Goal: Check status: Check status

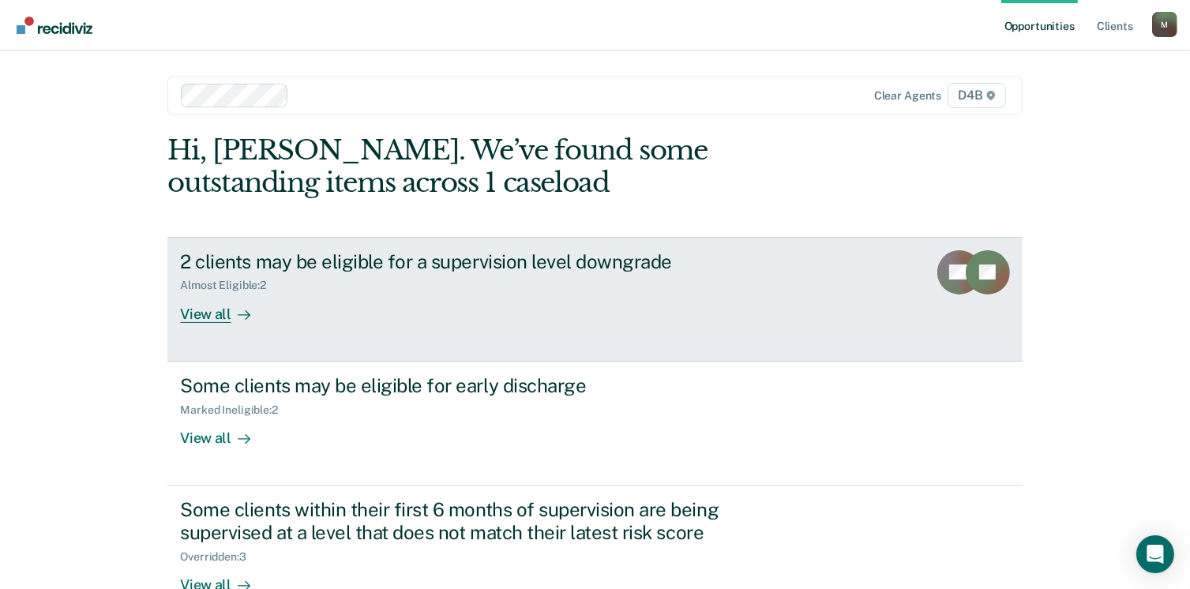
click at [467, 258] on div "2 clients may be eligible for a supervision level downgrade" at bounding box center [457, 261] width 554 height 23
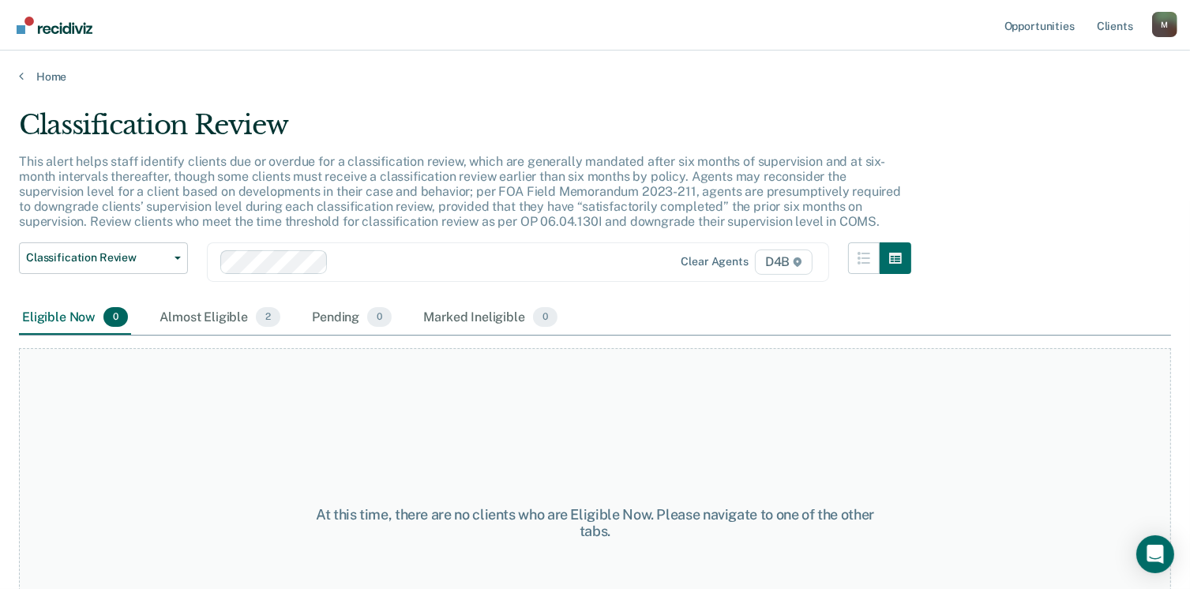
scroll to position [37, 0]
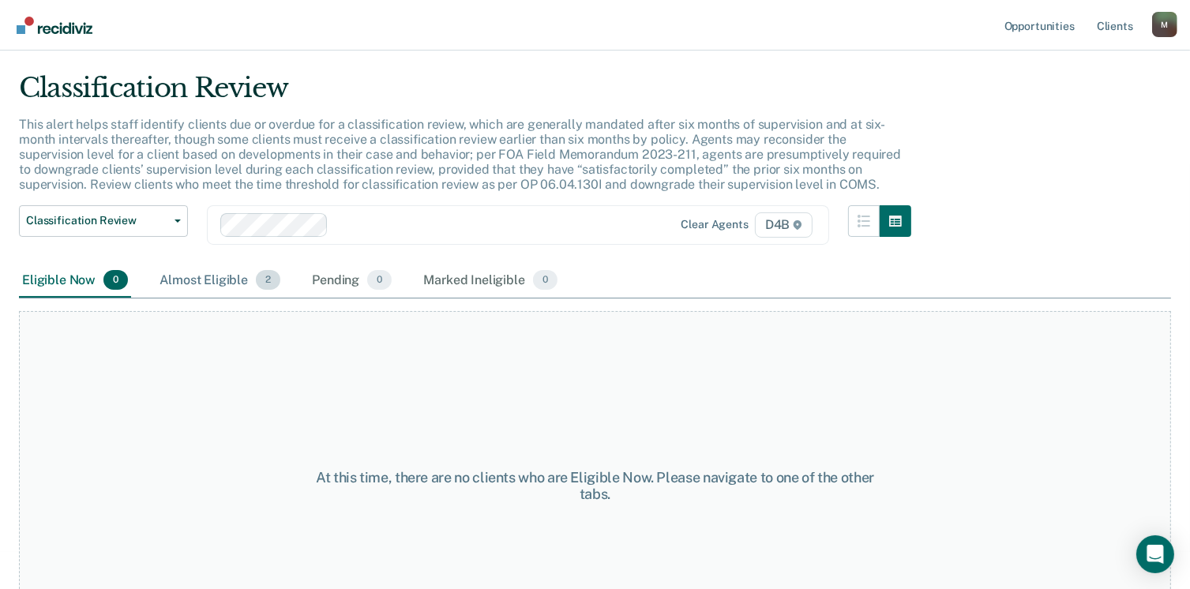
click at [213, 294] on div "Almost Eligible 2" at bounding box center [219, 281] width 127 height 35
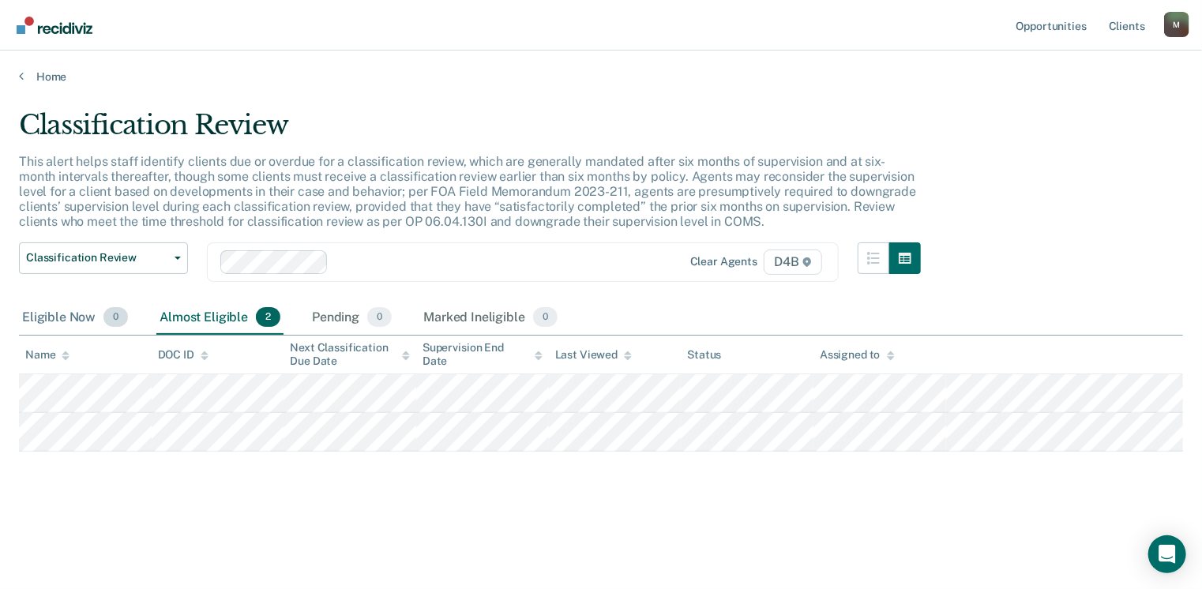
click at [33, 310] on div "Eligible Now 0" at bounding box center [75, 318] width 112 height 35
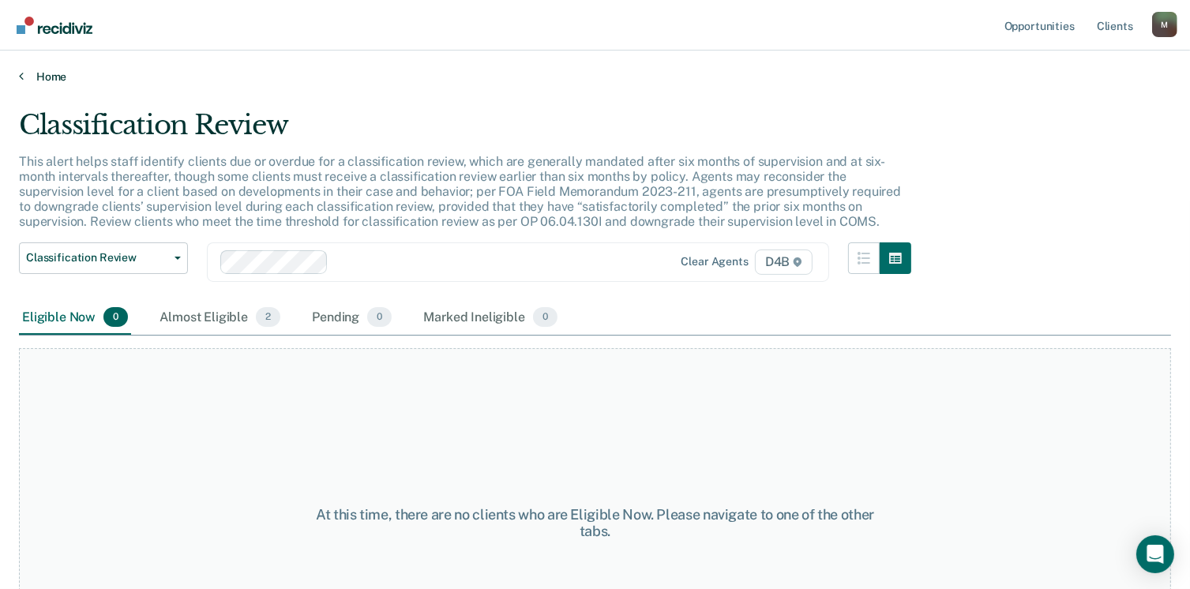
click at [50, 77] on link "Home" at bounding box center [595, 76] width 1152 height 14
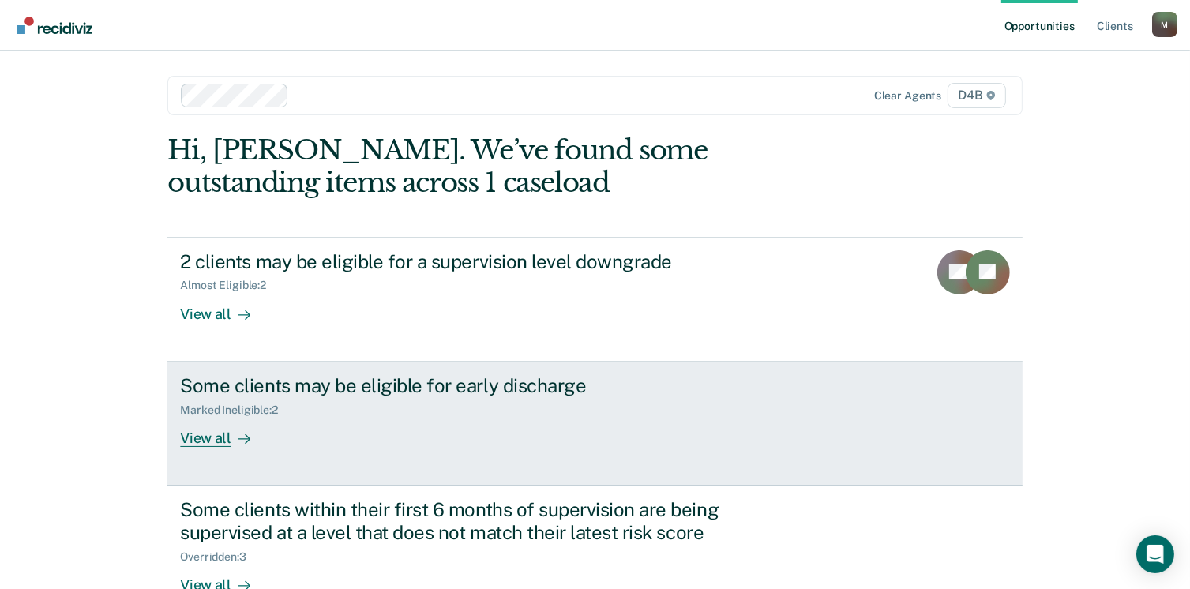
click at [254, 388] on div "Some clients may be eligible for early discharge" at bounding box center [457, 385] width 554 height 23
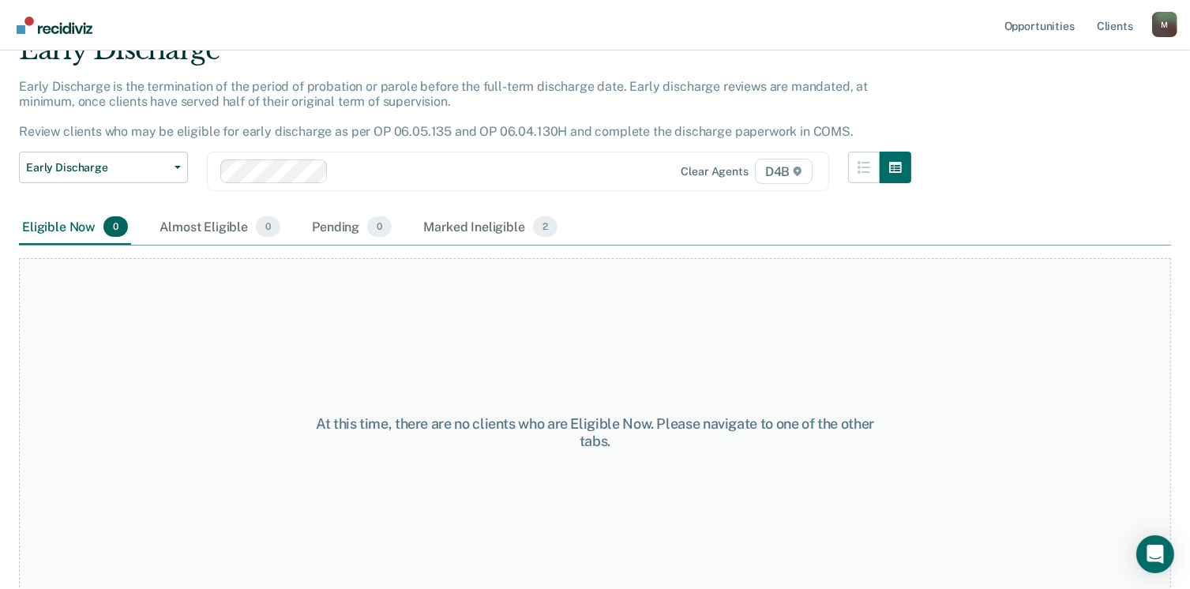
scroll to position [76, 0]
click at [475, 226] on div "Marked Ineligible 2" at bounding box center [490, 226] width 141 height 35
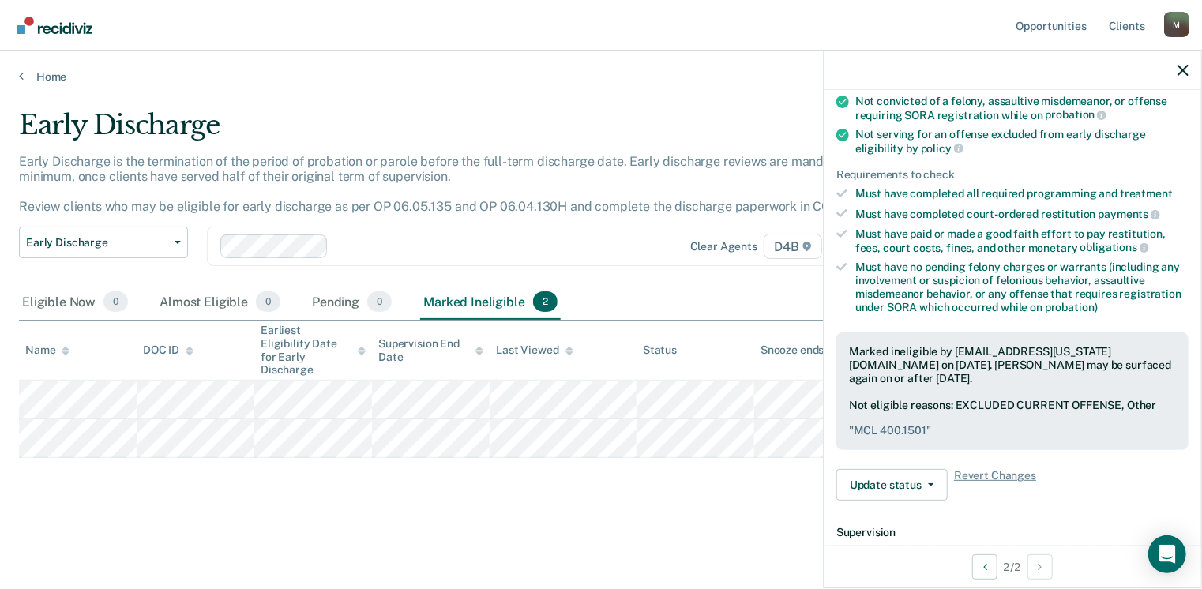
scroll to position [189, 0]
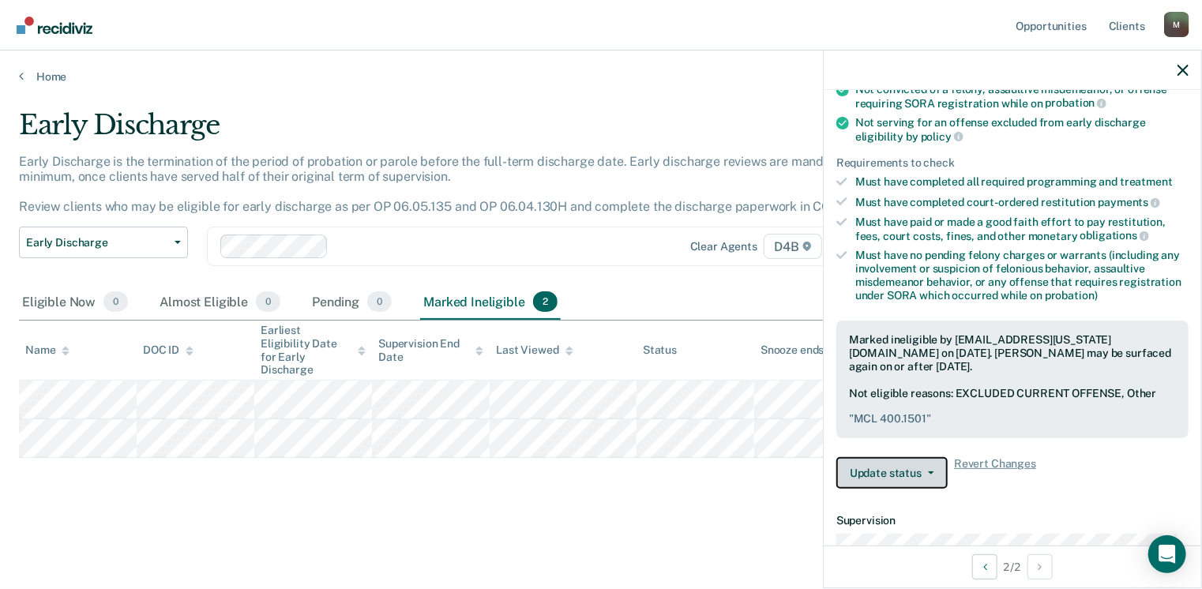
click at [909, 467] on button "Update status" at bounding box center [891, 473] width 111 height 32
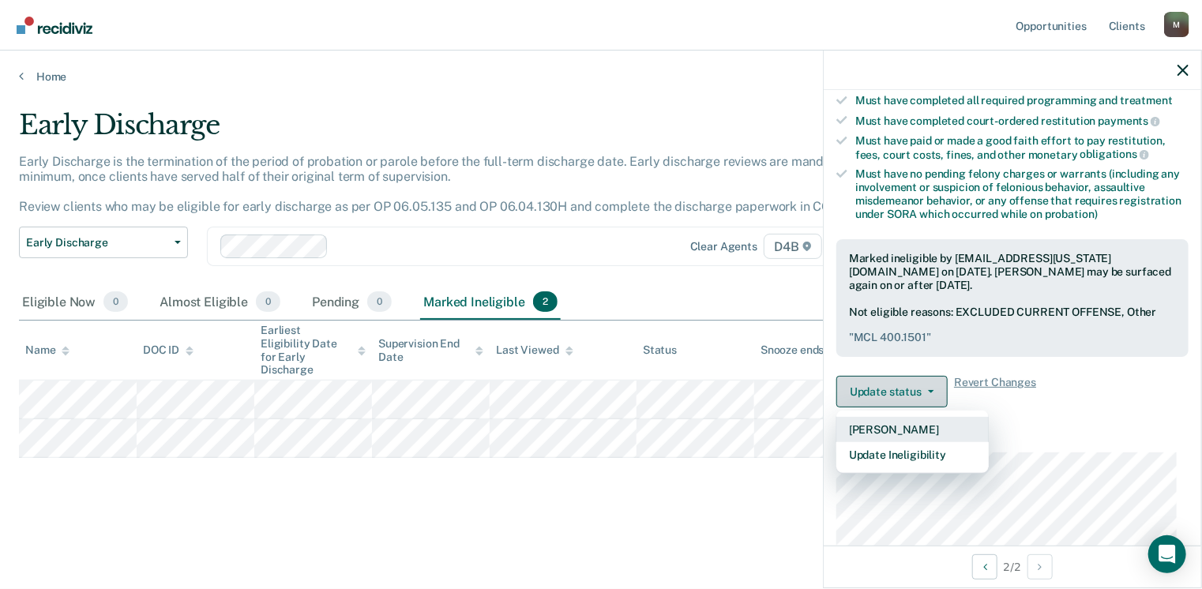
scroll to position [272, 0]
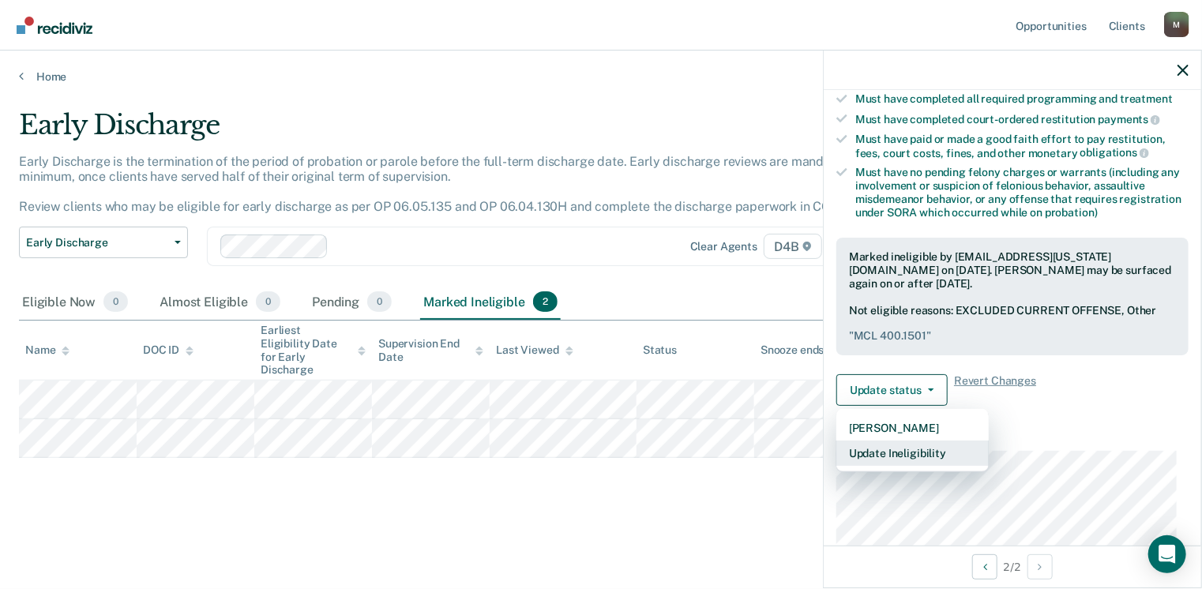
click at [892, 453] on button "Update Ineligibility" at bounding box center [912, 453] width 152 height 25
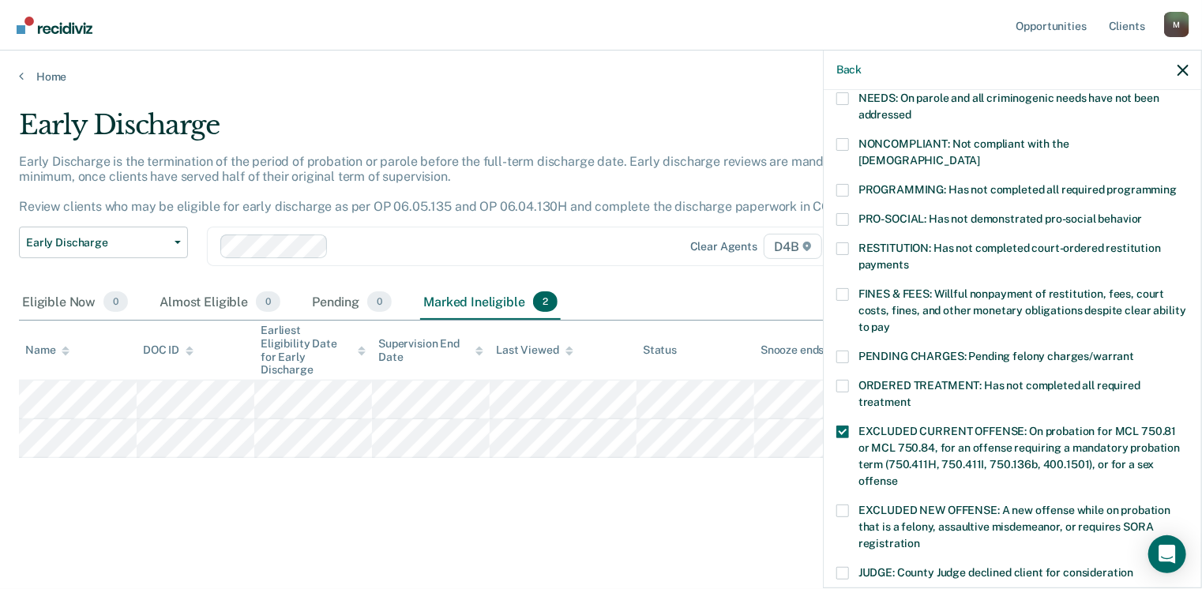
click at [726, 503] on div "Early Discharge Early Discharge is the termination of the period of probation o…" at bounding box center [601, 315] width 1164 height 412
click at [1188, 70] on icon "button" at bounding box center [1182, 70] width 11 height 11
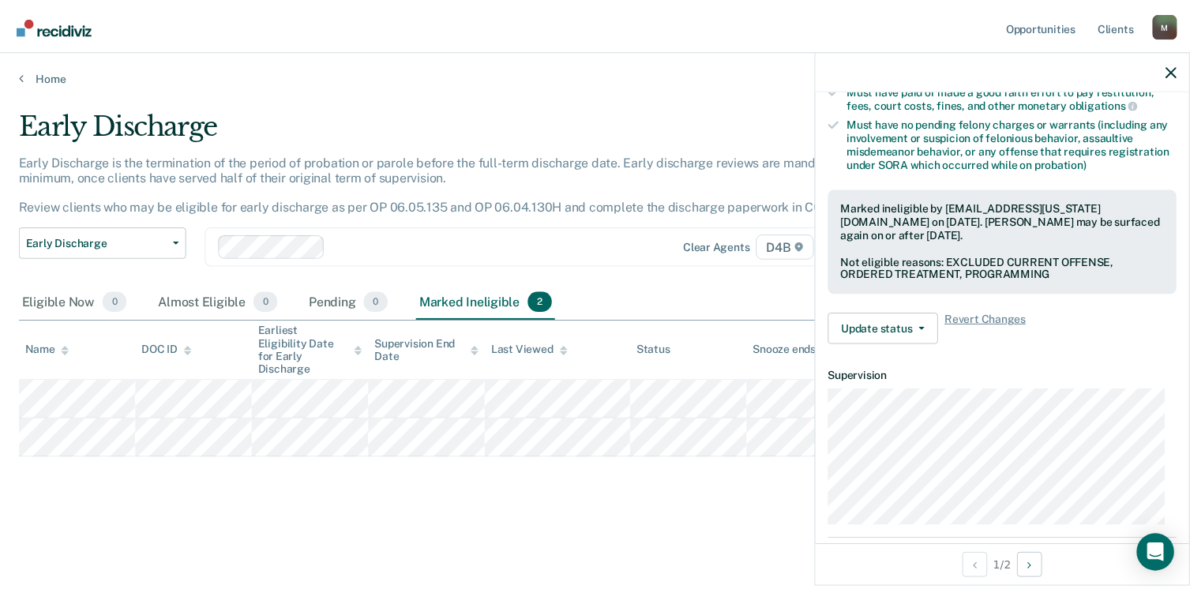
scroll to position [322, 0]
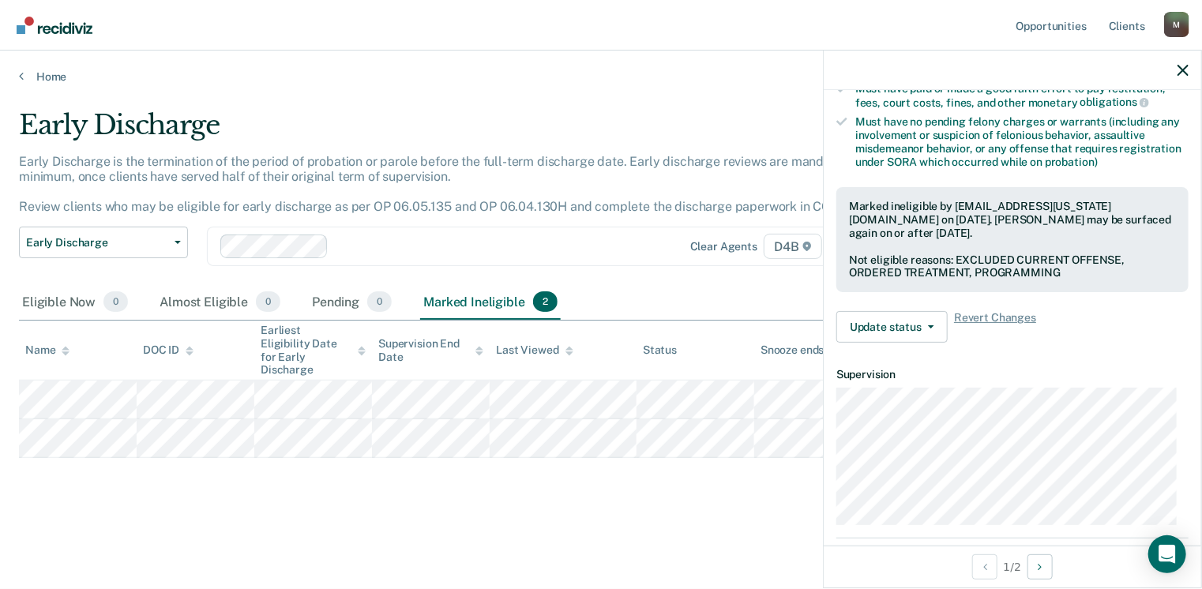
click at [654, 493] on div "Early Discharge Early Discharge is the termination of the period of probation o…" at bounding box center [601, 315] width 1164 height 412
click at [1191, 84] on div at bounding box center [1012, 70] width 377 height 39
click at [1191, 82] on div at bounding box center [1012, 70] width 377 height 39
click at [1184, 69] on icon "button" at bounding box center [1182, 70] width 11 height 11
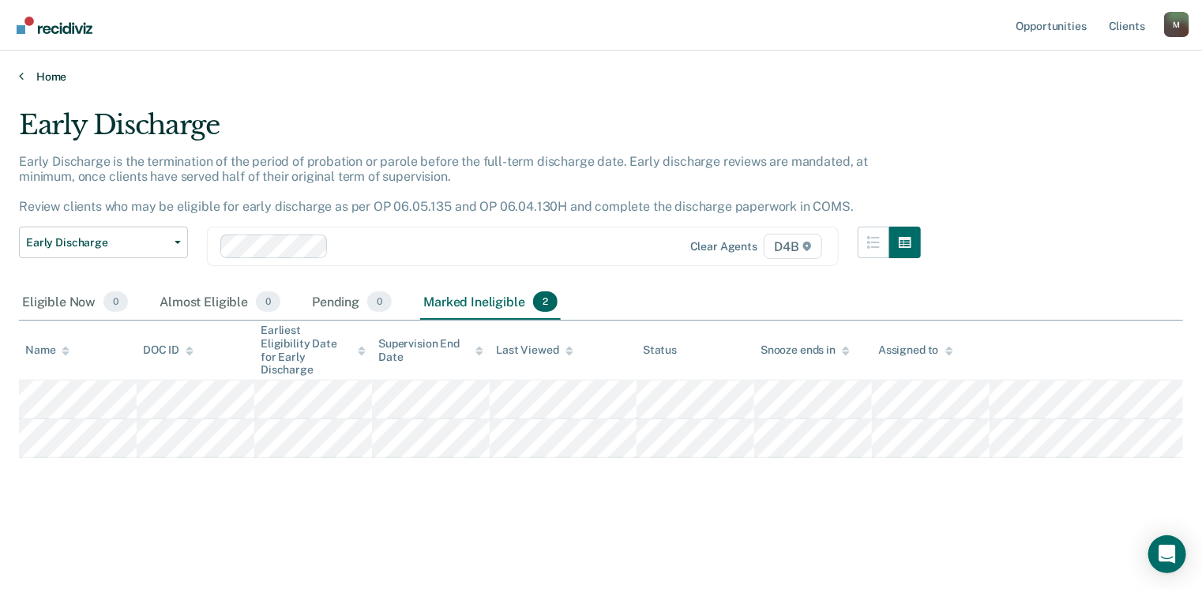
click at [41, 78] on link "Home" at bounding box center [601, 76] width 1164 height 14
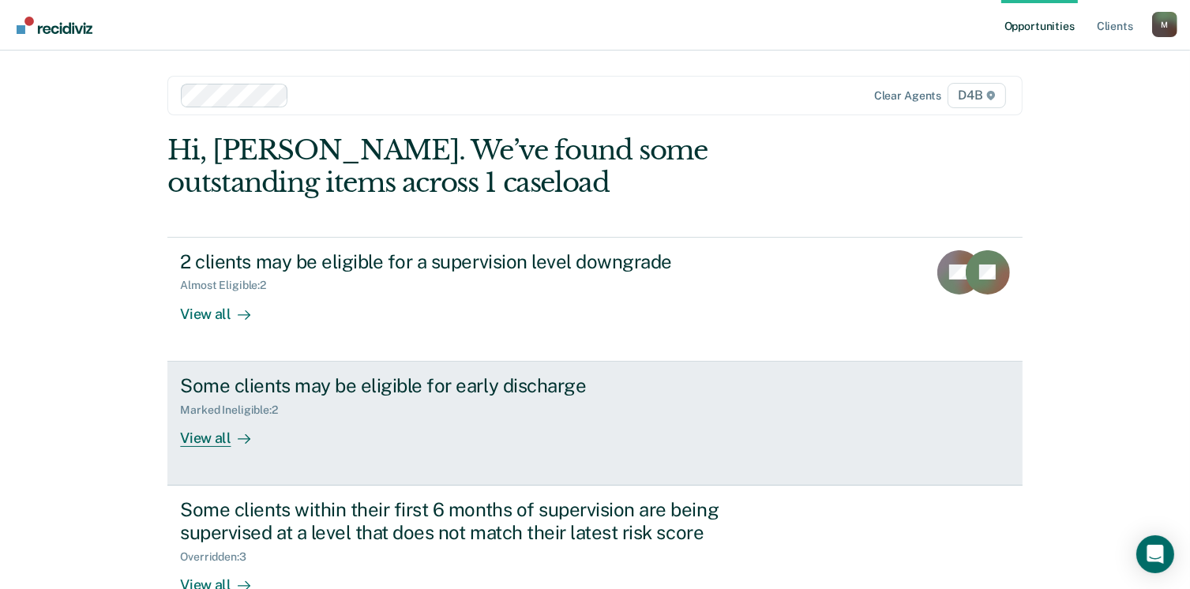
scroll to position [105, 0]
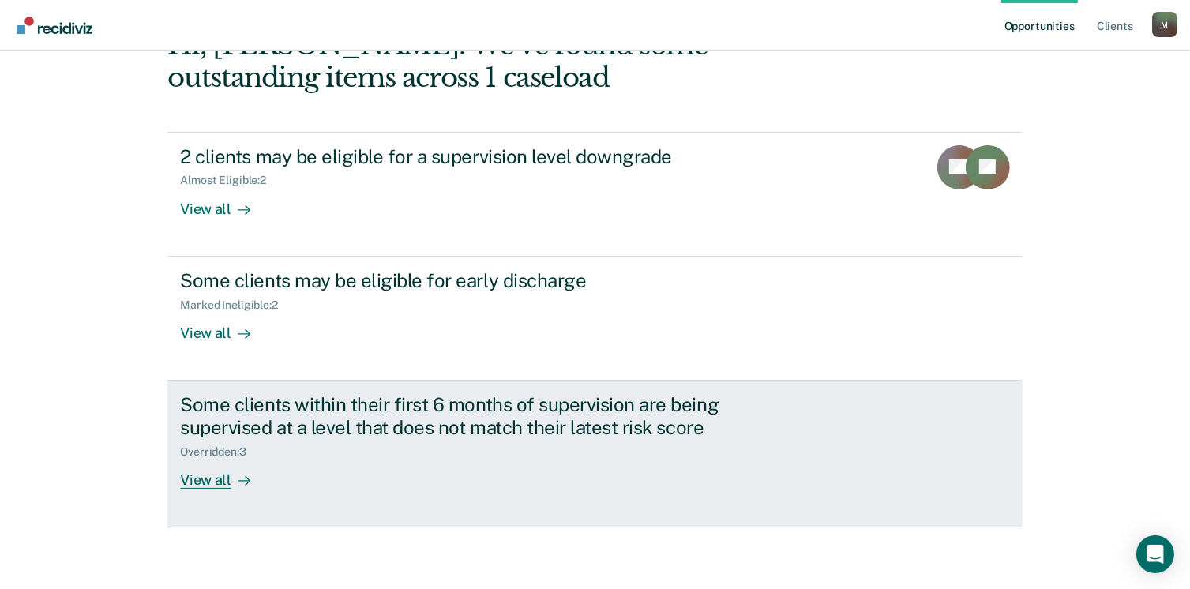
click at [399, 427] on div "Some clients within their first 6 months of supervision are being supervised at…" at bounding box center [457, 416] width 554 height 46
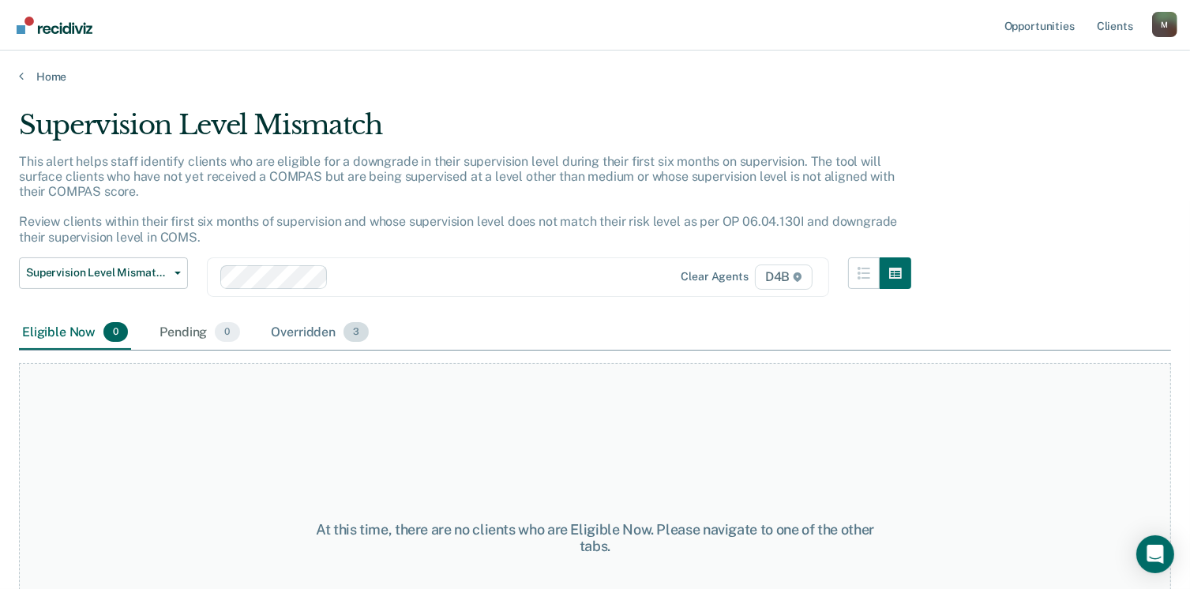
click at [344, 329] on span "3" at bounding box center [355, 332] width 25 height 21
